Goal: Check status: Check status

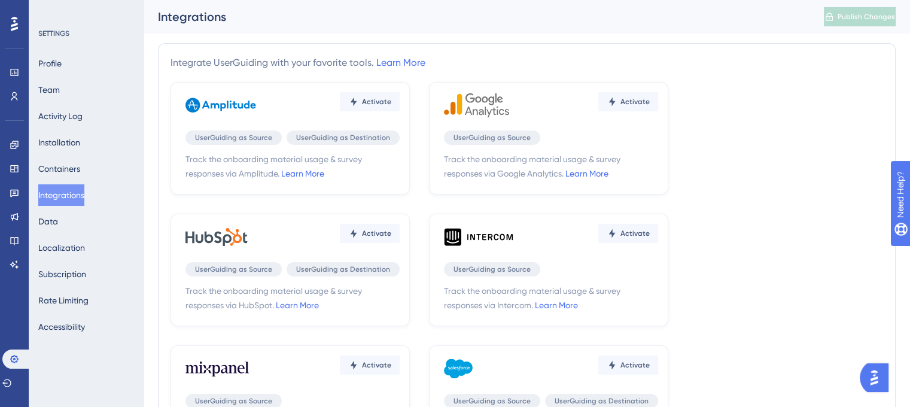
click at [12, 25] on icon at bounding box center [14, 24] width 7 height 14
click at [16, 22] on icon at bounding box center [14, 24] width 7 height 16
click at [14, 71] on icon at bounding box center [15, 73] width 10 height 10
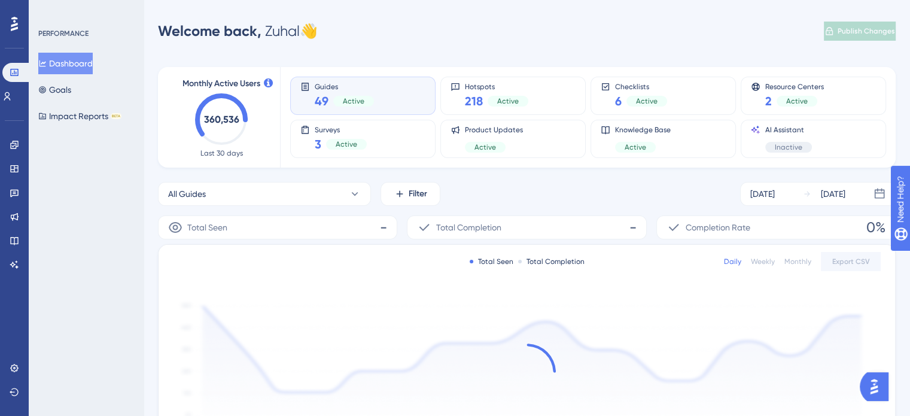
click at [14, 27] on icon at bounding box center [14, 24] width 7 height 16
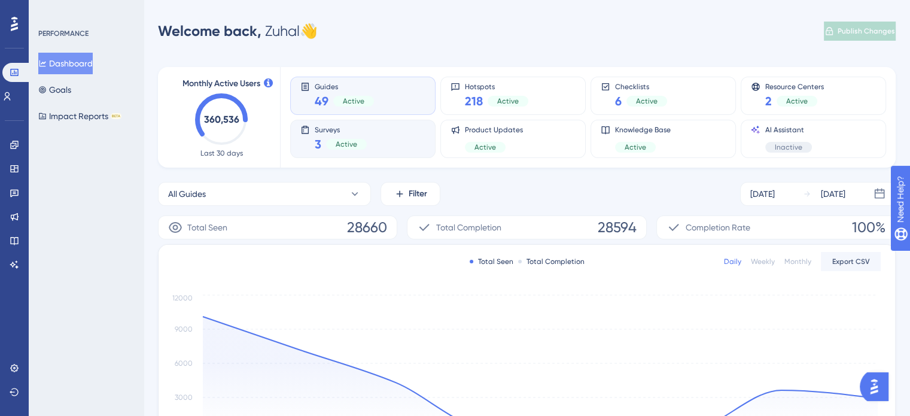
click at [358, 133] on span "Surveys" at bounding box center [341, 129] width 52 height 8
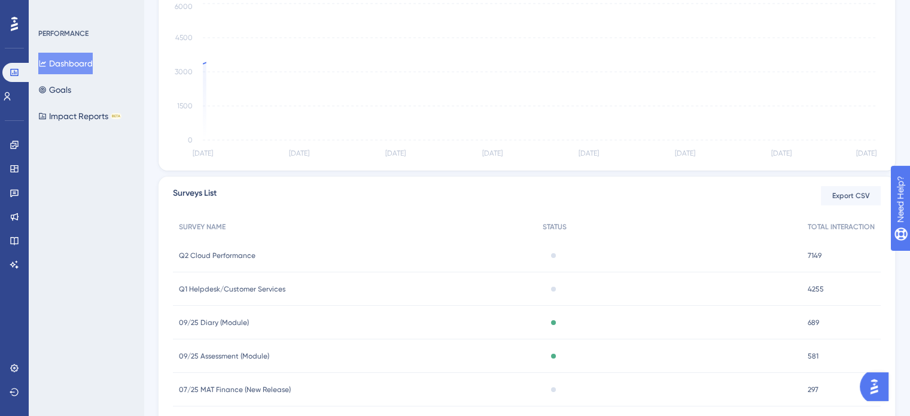
scroll to position [299, 0]
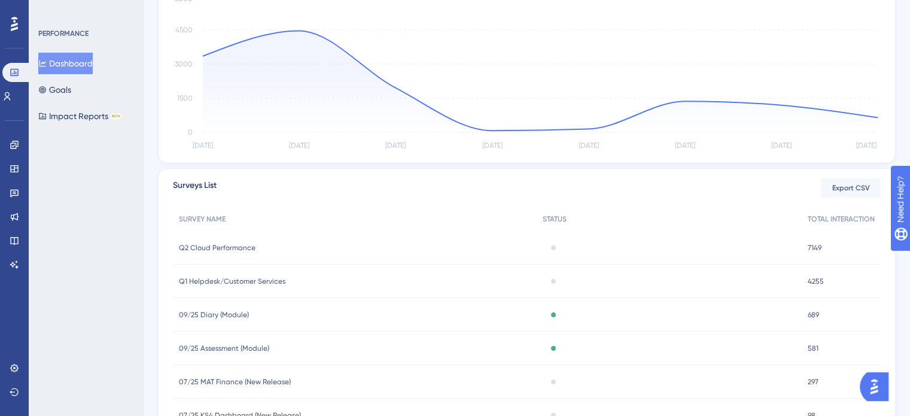
click at [258, 248] on div "Q2 Cloud Performance Q2 Cloud Performance" at bounding box center [355, 247] width 364 height 33
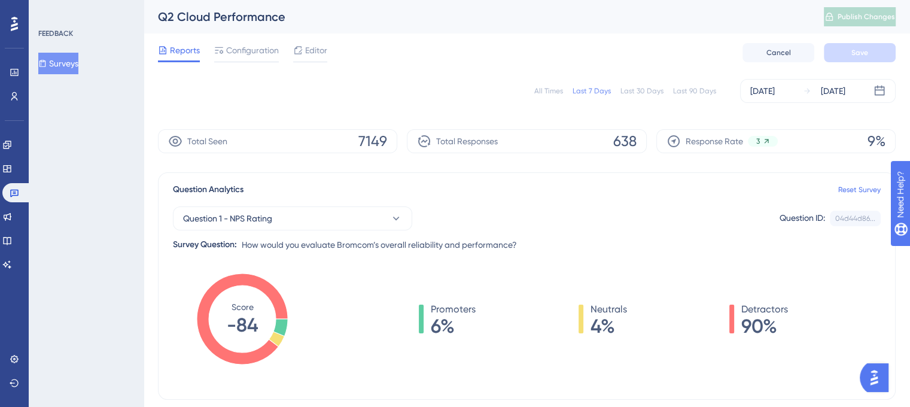
click at [67, 69] on button "Surveys" at bounding box center [58, 64] width 40 height 22
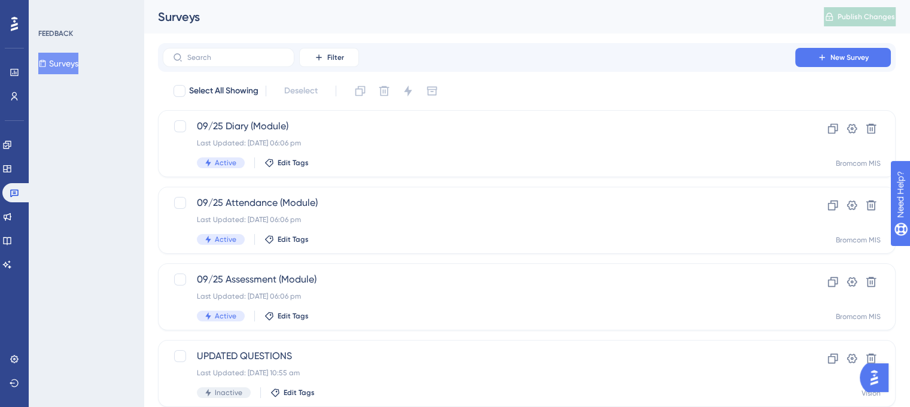
click at [18, 22] on div at bounding box center [14, 23] width 19 height 19
click at [16, 68] on icon at bounding box center [15, 73] width 10 height 10
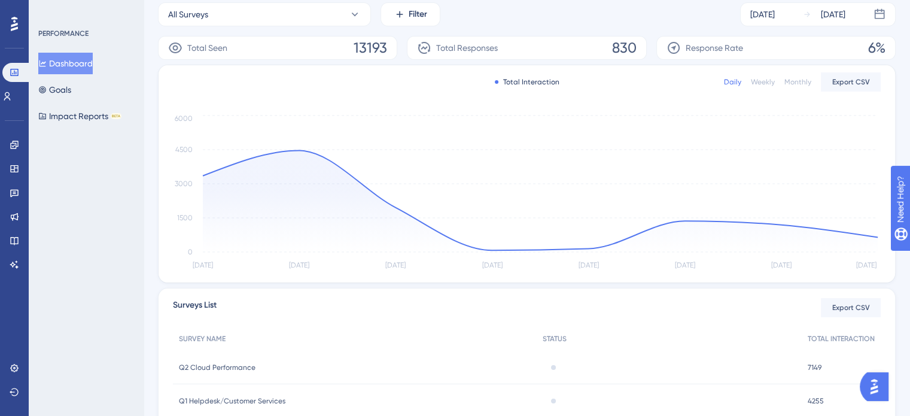
scroll to position [359, 0]
